Goal: Check status: Check status

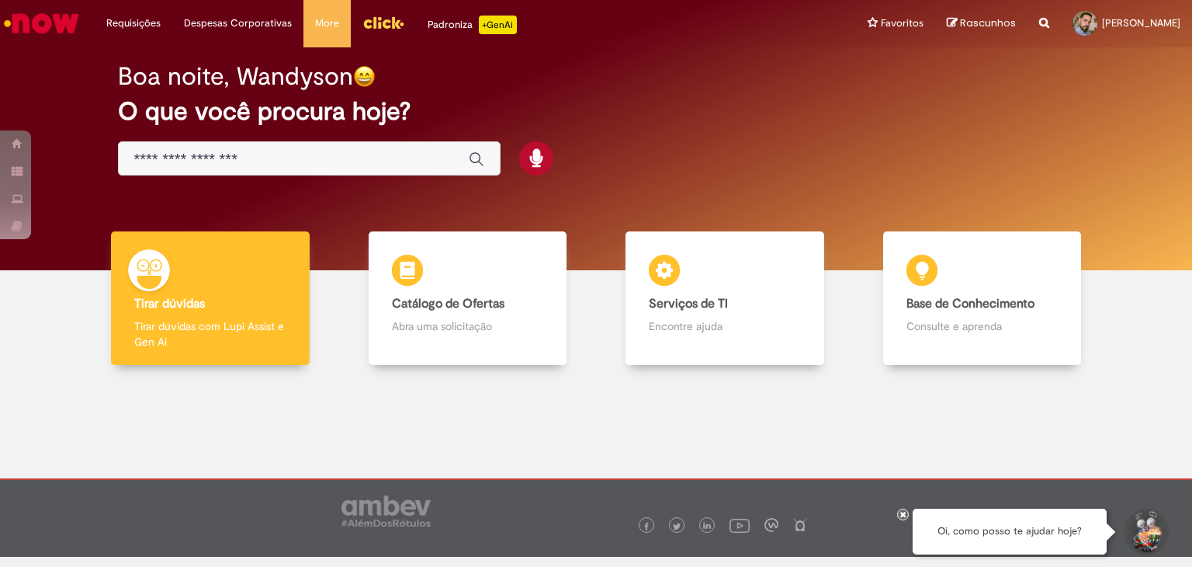
scroll to position [12, 0]
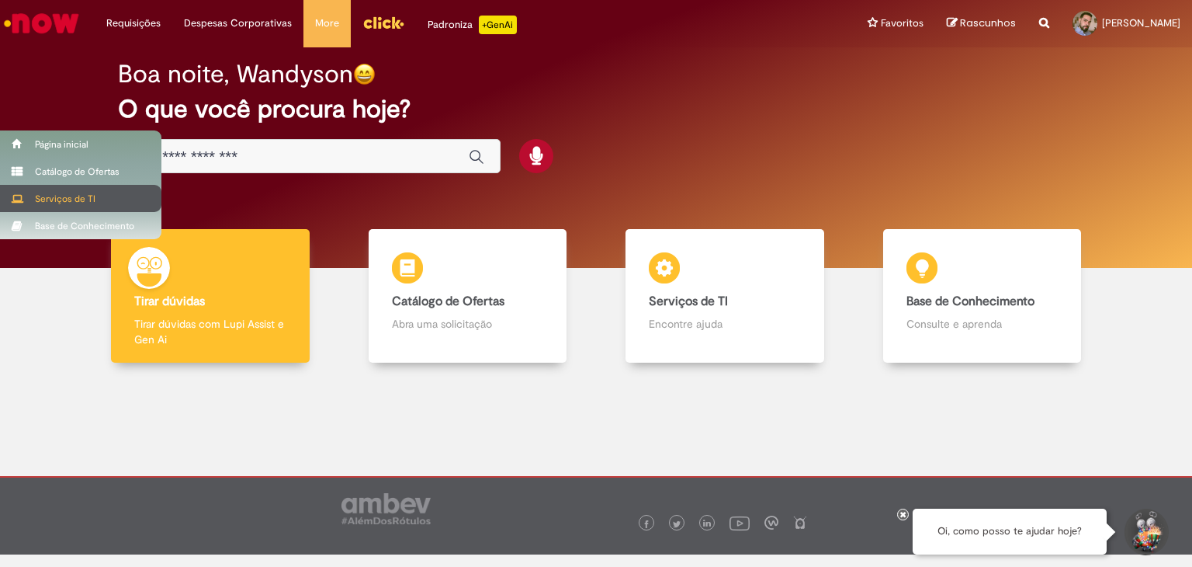
click at [90, 197] on div "Serviços de TI" at bounding box center [80, 198] width 161 height 27
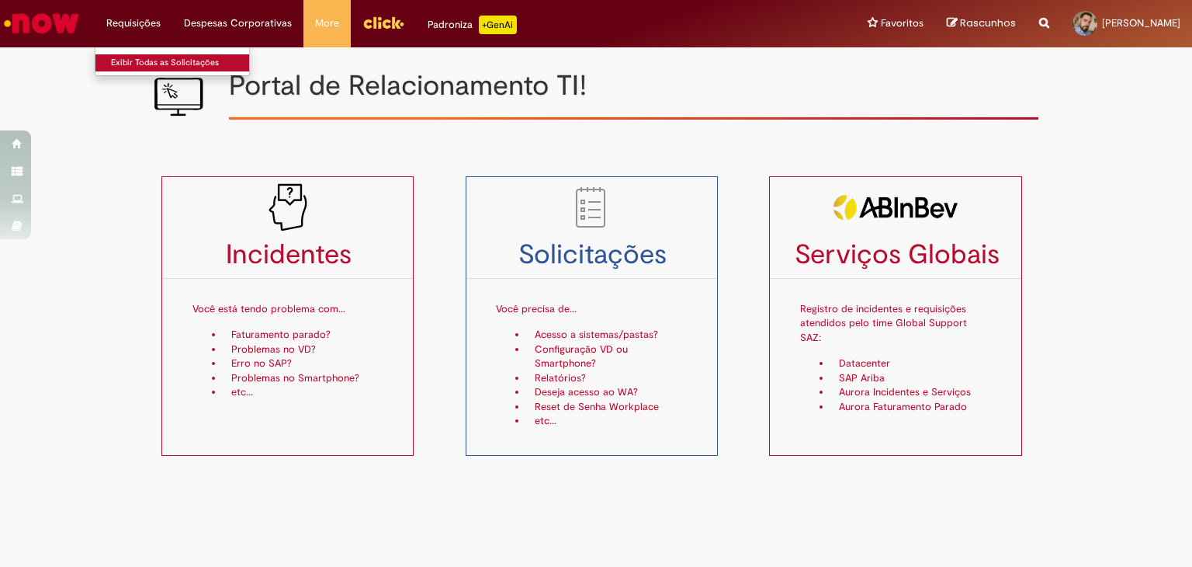
click at [137, 59] on link "Exibir Todas as Solicitações" at bounding box center [180, 62] width 171 height 17
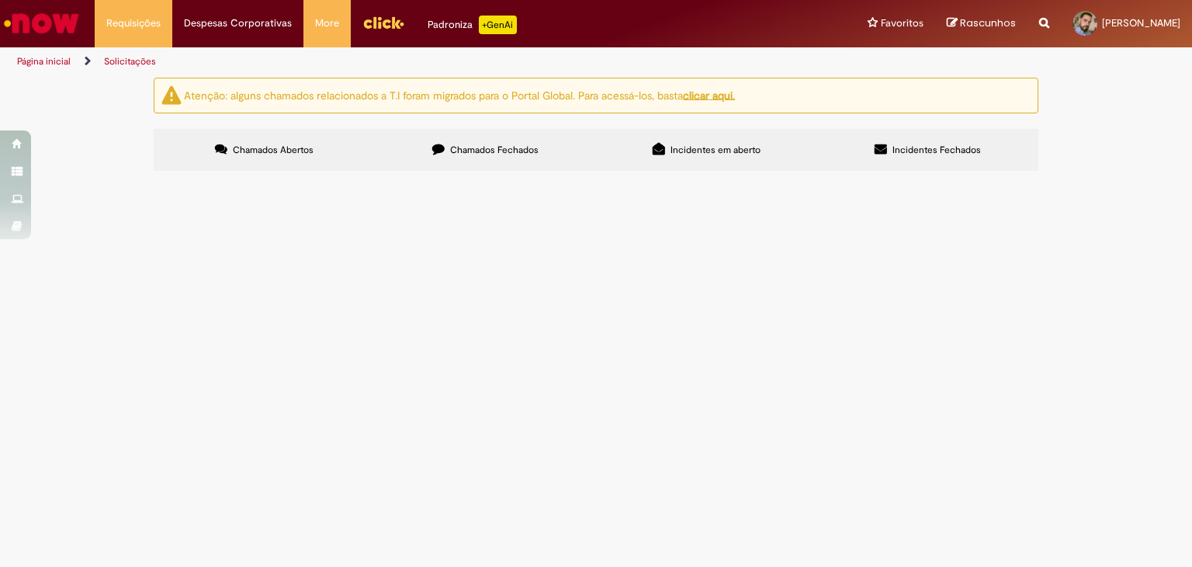
click at [522, 151] on span "Chamados Fechados" at bounding box center [494, 150] width 88 height 12
click at [938, 142] on label "Incidentes Fechados" at bounding box center [927, 150] width 221 height 42
click at [928, 154] on span "Incidentes Fechados" at bounding box center [937, 150] width 88 height 12
click at [721, 147] on span "Incidentes em aberto" at bounding box center [716, 150] width 90 height 12
click at [550, 149] on label "Chamados Fechados" at bounding box center [485, 150] width 221 height 42
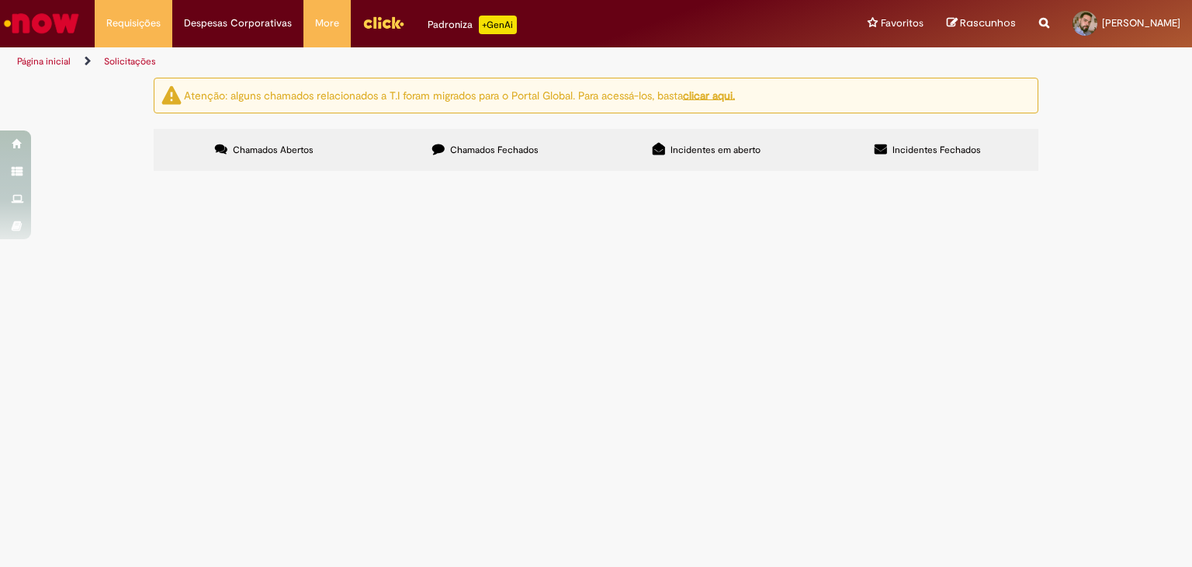
click at [365, 8] on link "Menu Cabeçalho" at bounding box center [383, 23] width 65 height 47
